Goal: Task Accomplishment & Management: Manage account settings

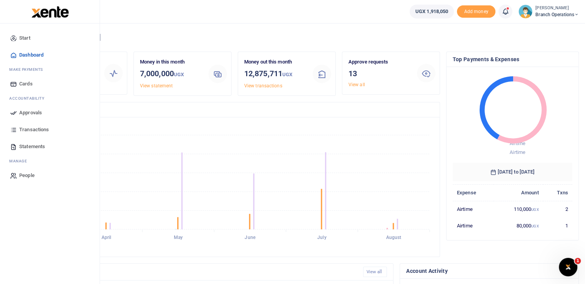
click at [21, 113] on span "Approvals" at bounding box center [30, 113] width 23 height 8
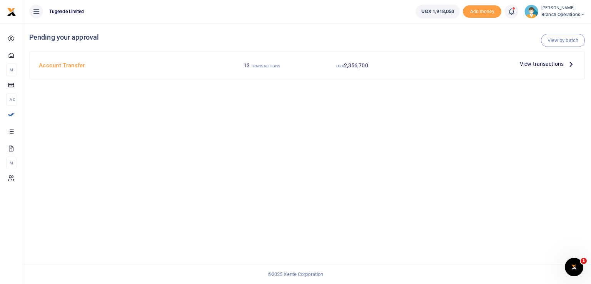
click at [531, 65] on span "View transactions" at bounding box center [542, 64] width 44 height 8
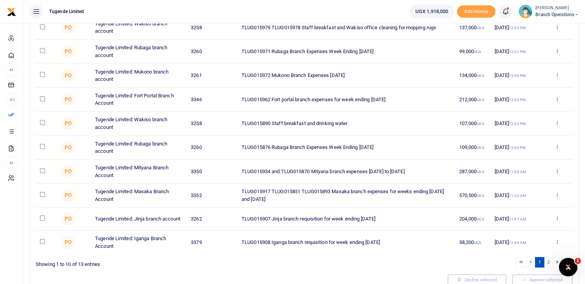
scroll to position [140, 0]
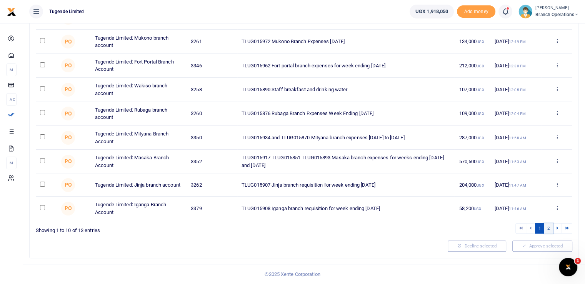
click at [547, 226] on link "2" at bounding box center [548, 228] width 9 height 10
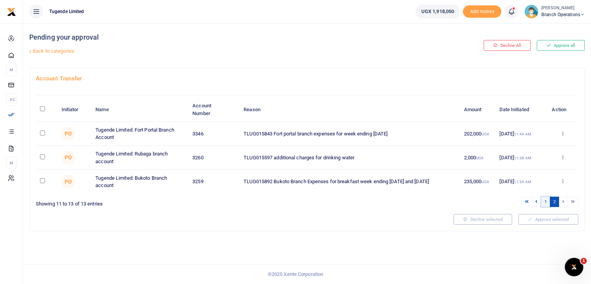
click at [546, 201] on link "1" at bounding box center [545, 202] width 9 height 10
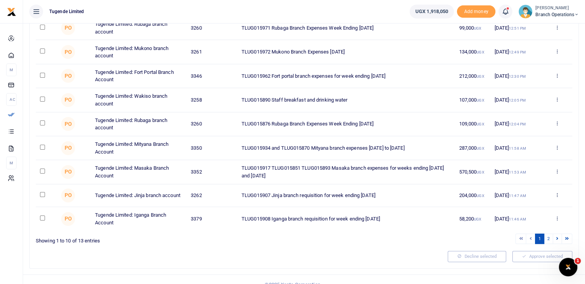
scroll to position [140, 0]
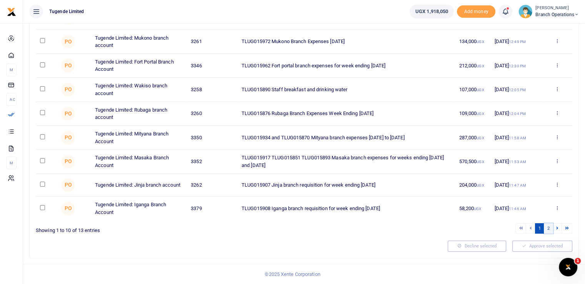
click at [549, 227] on link "2" at bounding box center [548, 228] width 9 height 10
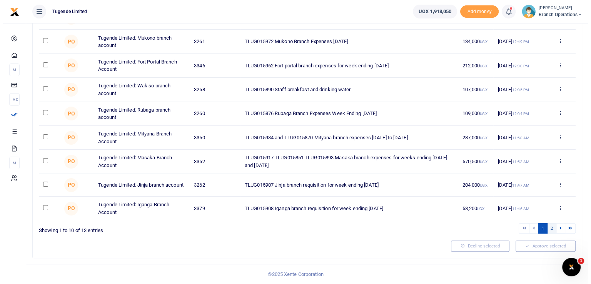
scroll to position [0, 0]
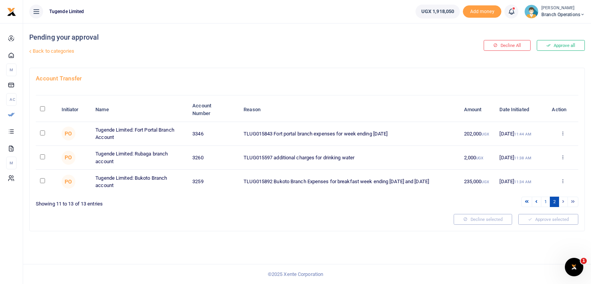
click at [40, 132] on input "checkbox" at bounding box center [42, 132] width 5 height 5
checkbox input "true"
click at [40, 157] on td at bounding box center [46, 158] width 21 height 24
click at [42, 156] on input "checkbox" at bounding box center [42, 156] width 5 height 5
checkbox input "true"
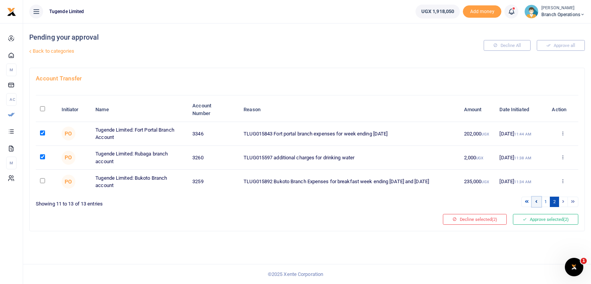
click at [536, 202] on icon at bounding box center [536, 201] width 2 height 4
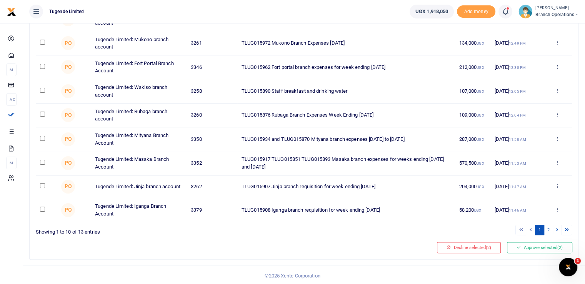
scroll to position [140, 0]
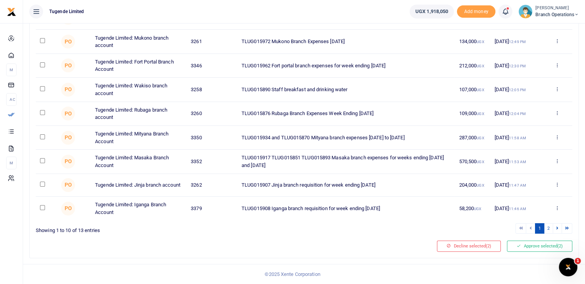
click at [42, 137] on input "checkbox" at bounding box center [42, 136] width 5 height 5
checkbox input "true"
click at [40, 64] on input "checkbox" at bounding box center [42, 64] width 5 height 5
checkbox input "true"
click at [535, 243] on button "Approve selected (4)" at bounding box center [539, 245] width 65 height 11
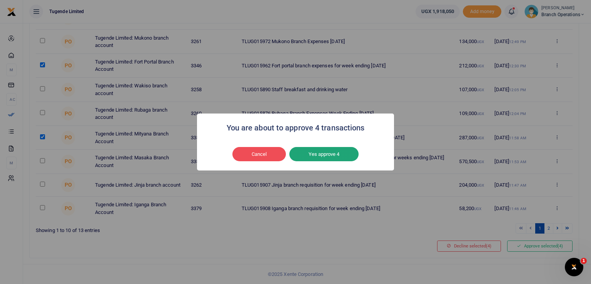
click at [313, 150] on button "Yes approve 4" at bounding box center [323, 154] width 69 height 15
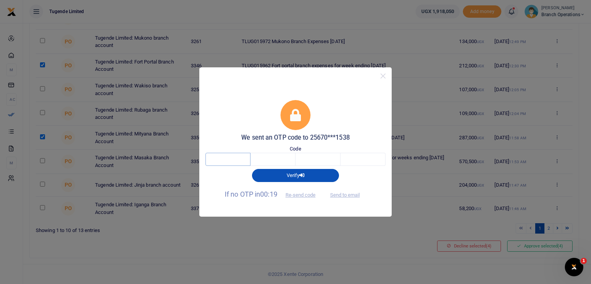
click at [233, 158] on input "text" at bounding box center [227, 159] width 45 height 13
type input "9"
type input "8"
type input "9"
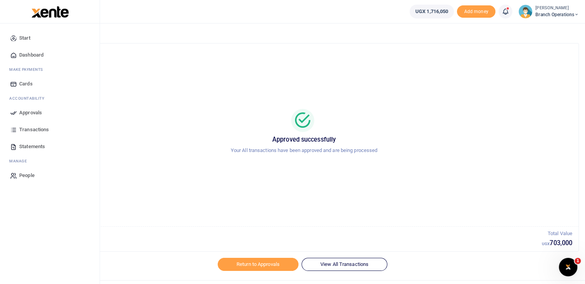
click at [16, 112] on icon at bounding box center [13, 112] width 7 height 7
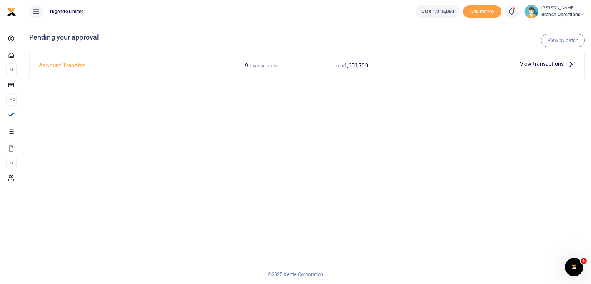
click at [528, 64] on span "View transactions" at bounding box center [542, 64] width 44 height 8
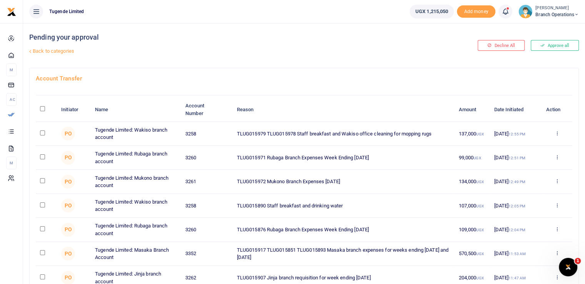
click at [40, 253] on input "checkbox" at bounding box center [42, 252] width 5 height 5
checkbox input "true"
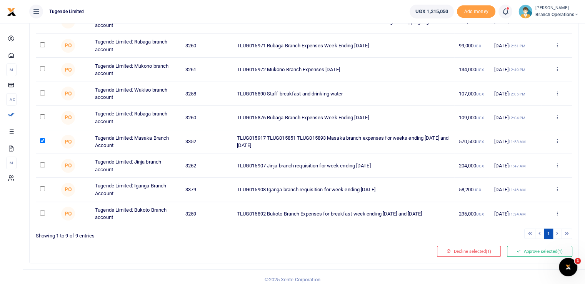
scroll to position [116, 0]
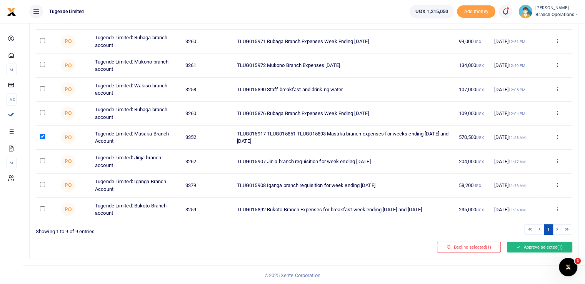
click at [536, 245] on button "Approve selected (1)" at bounding box center [539, 247] width 65 height 11
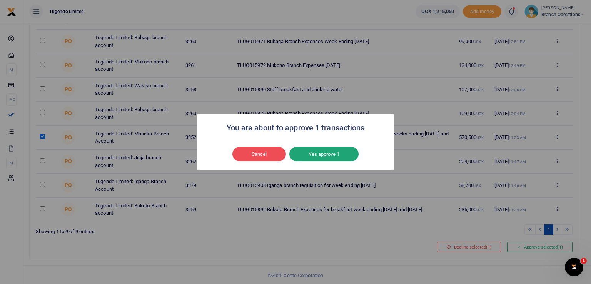
click at [323, 153] on button "Yes approve 1" at bounding box center [323, 154] width 69 height 15
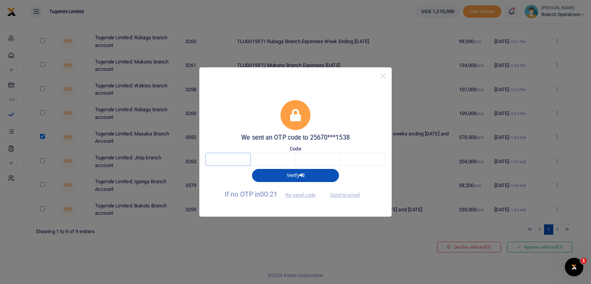
click at [222, 160] on input "text" at bounding box center [227, 159] width 45 height 13
type input "9"
type input "8"
type input "1"
type input "5"
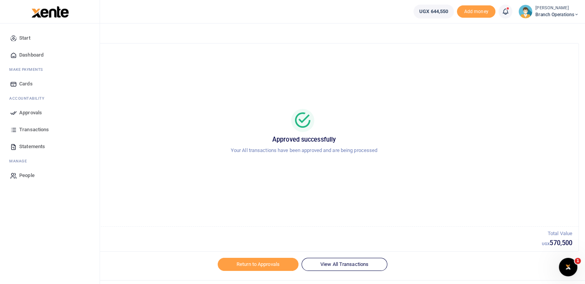
click at [10, 115] on icon at bounding box center [13, 112] width 7 height 7
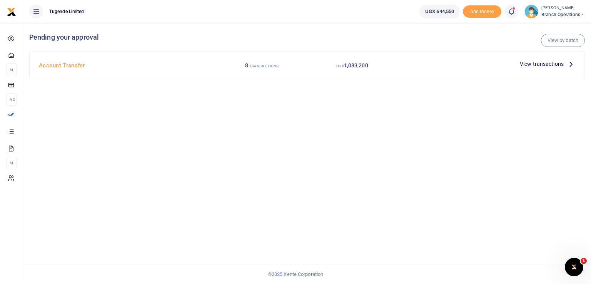
click at [548, 63] on span "View transactions" at bounding box center [542, 64] width 44 height 8
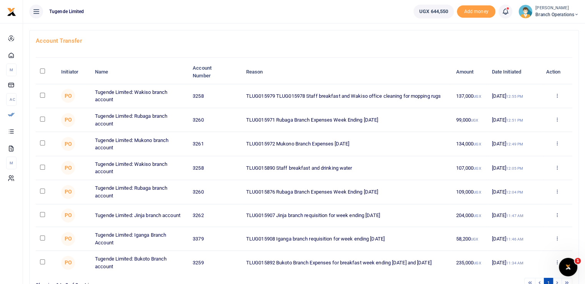
scroll to position [37, 0]
